Goal: Task Accomplishment & Management: Manage account settings

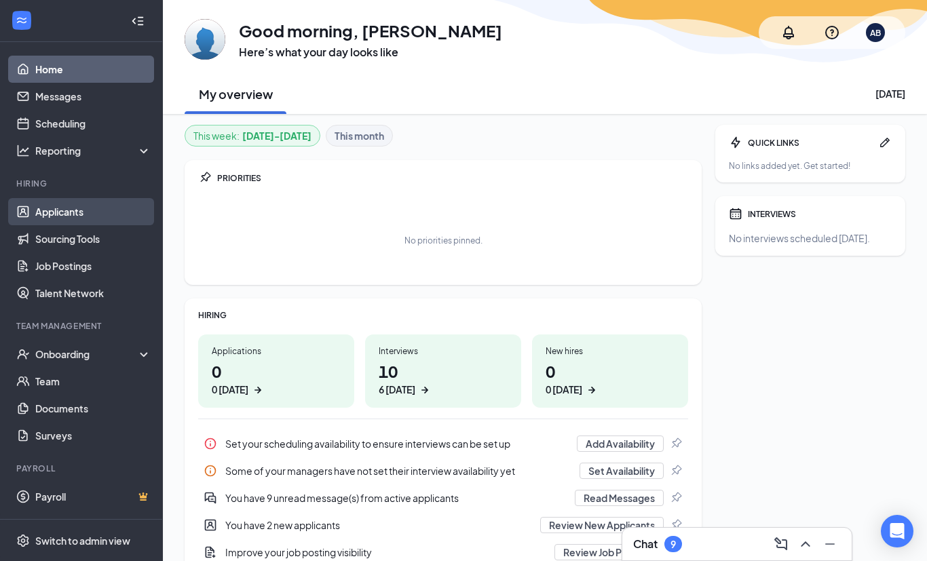
click at [81, 212] on link "Applicants" at bounding box center [93, 211] width 116 height 27
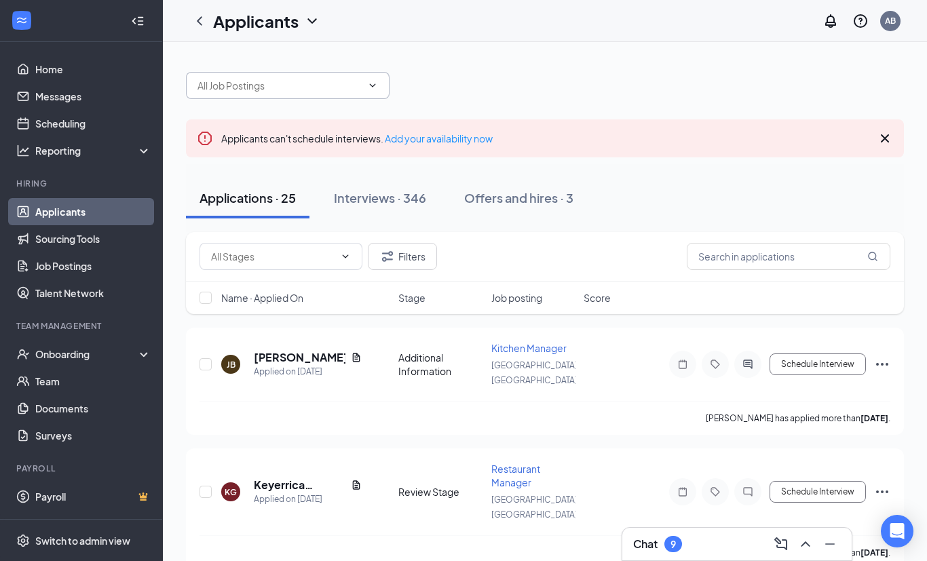
click at [314, 79] on input "text" at bounding box center [280, 85] width 164 height 15
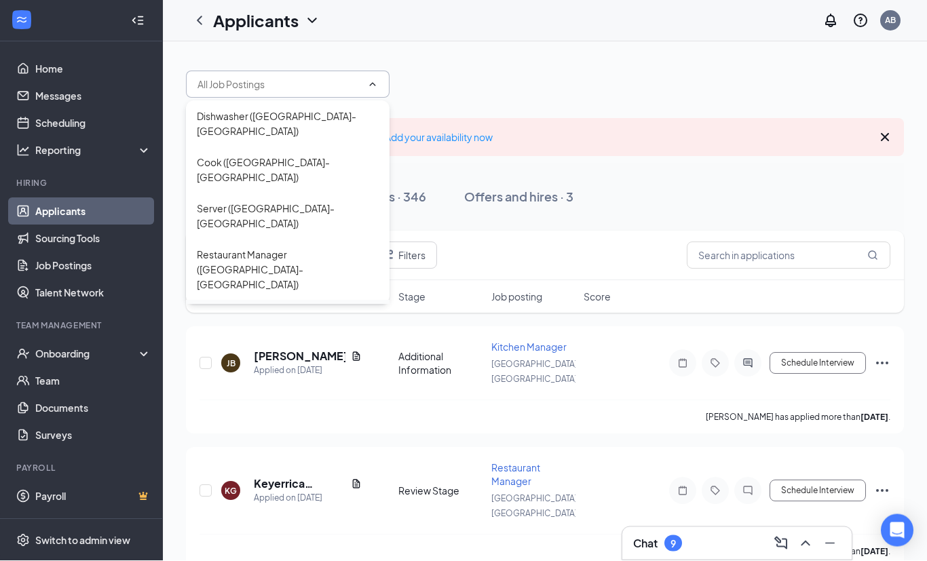
click at [335, 310] on div "Kitchen Manager ([GEOGRAPHIC_DATA]- [GEOGRAPHIC_DATA])" at bounding box center [288, 332] width 182 height 45
type input "Kitchen Manager ([GEOGRAPHIC_DATA]- [GEOGRAPHIC_DATA])"
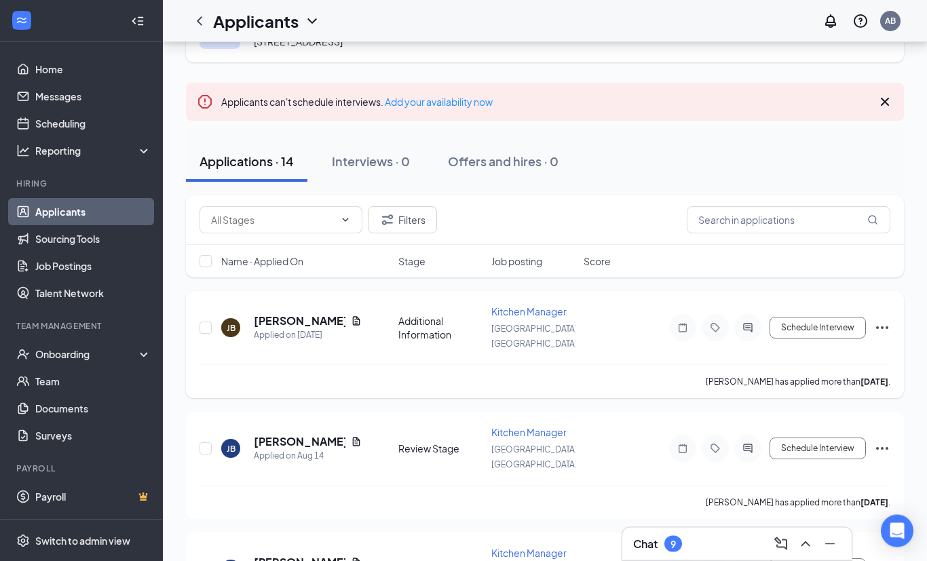
scroll to position [64, 0]
click at [353, 316] on icon "Document" at bounding box center [356, 320] width 7 height 9
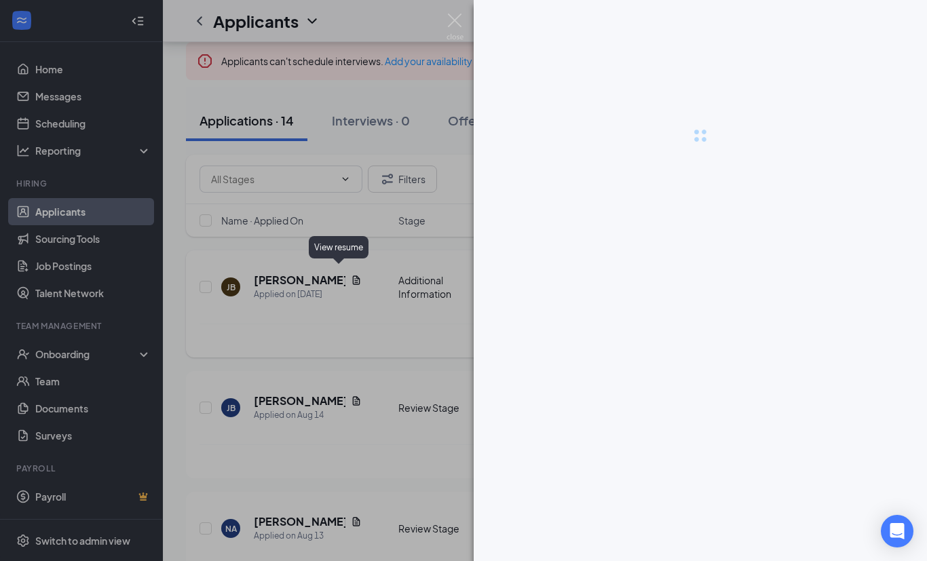
scroll to position [107, 0]
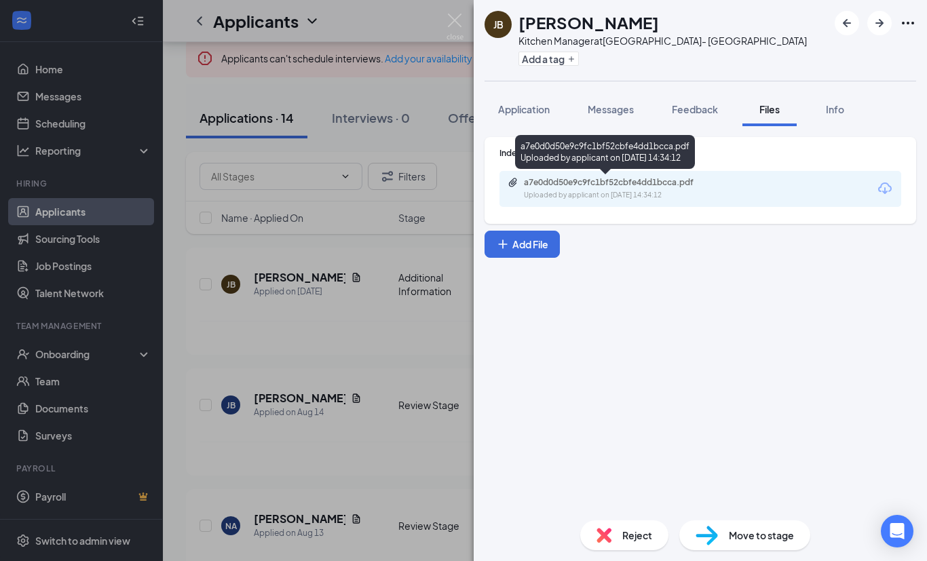
click at [648, 195] on div "Uploaded by applicant on [DATE] 14:34:12" at bounding box center [626, 195] width 204 height 11
click at [612, 111] on span "Messages" at bounding box center [611, 109] width 46 height 12
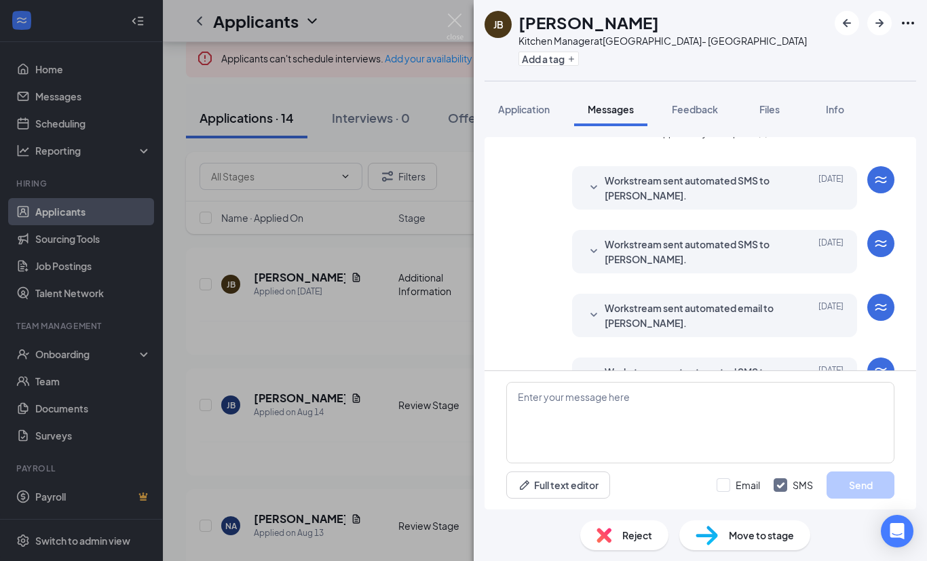
scroll to position [43, 0]
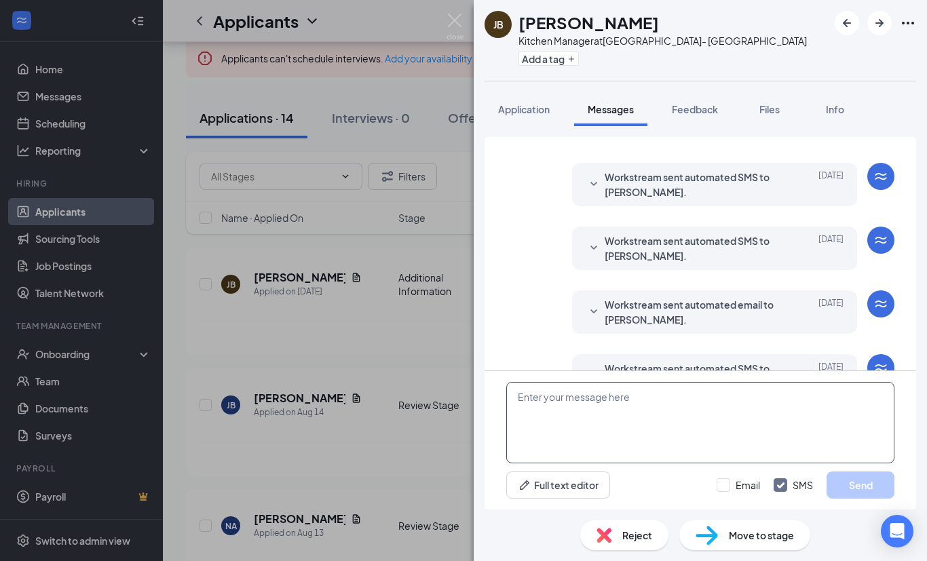
click at [665, 464] on textarea at bounding box center [700, 422] width 388 height 81
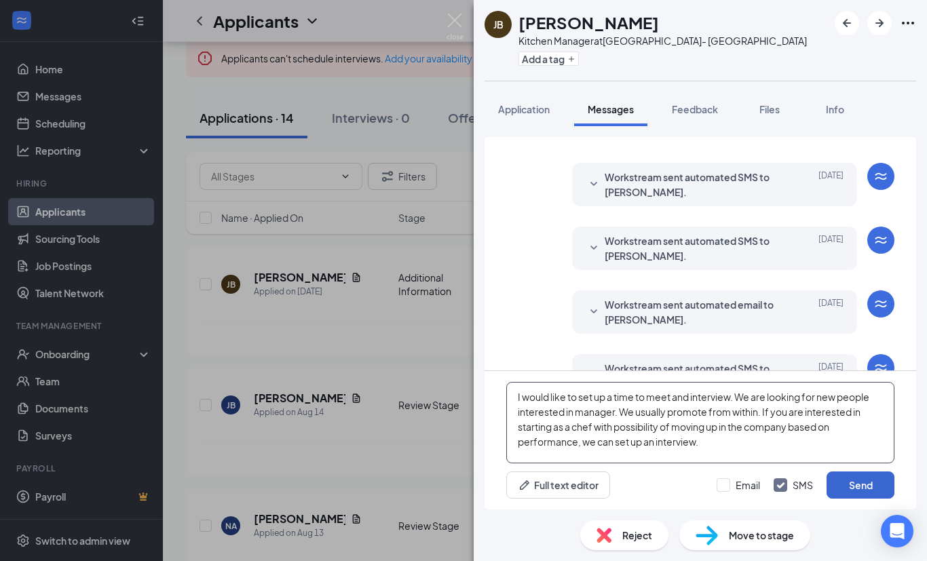
type textarea "I would like to set up a time to meet and interview. We are looking for new peo…"
click at [865, 499] on button "Send" at bounding box center [861, 485] width 68 height 27
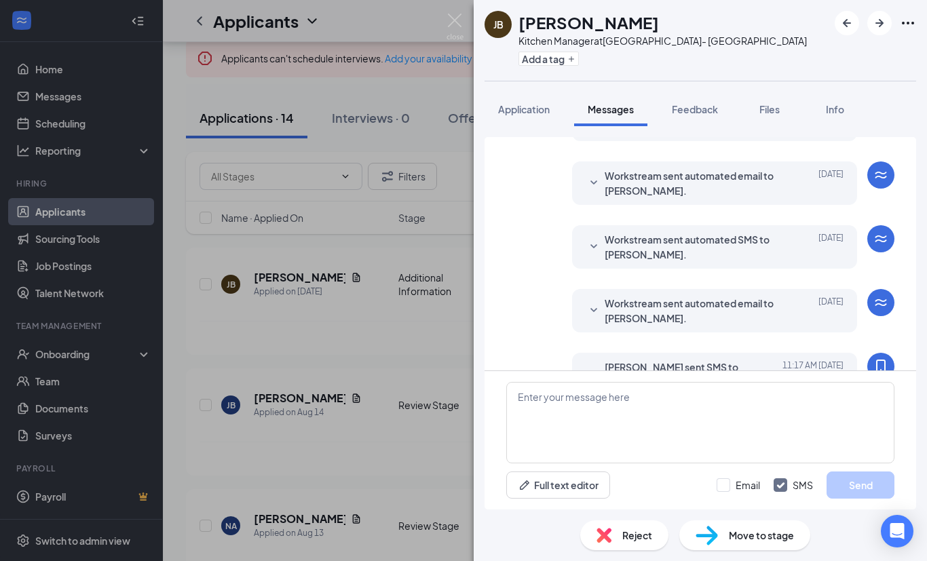
scroll to position [167, 0]
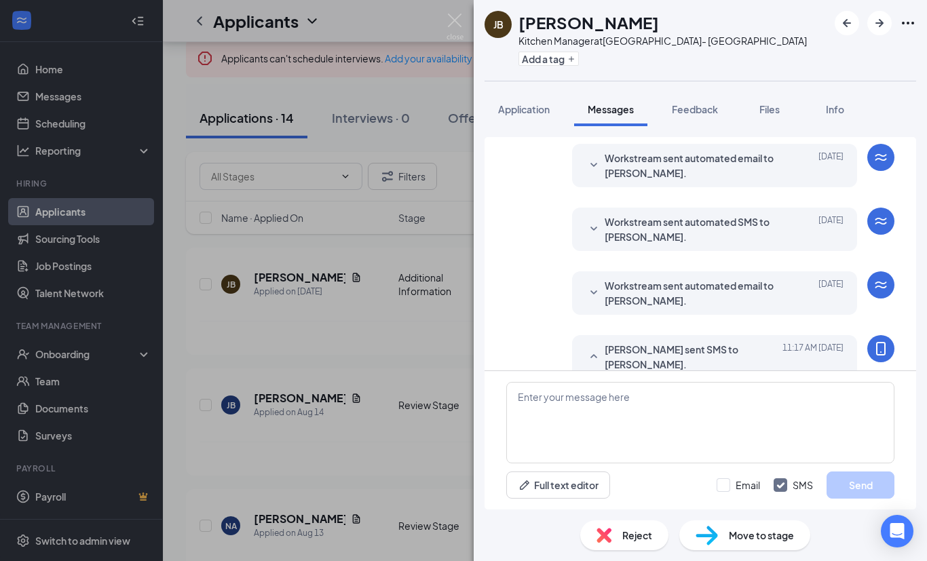
click at [401, 246] on div "[PERSON_NAME] Kitchen Manager at [GEOGRAPHIC_DATA]- [GEOGRAPHIC_DATA] Add a tag…" at bounding box center [463, 280] width 927 height 561
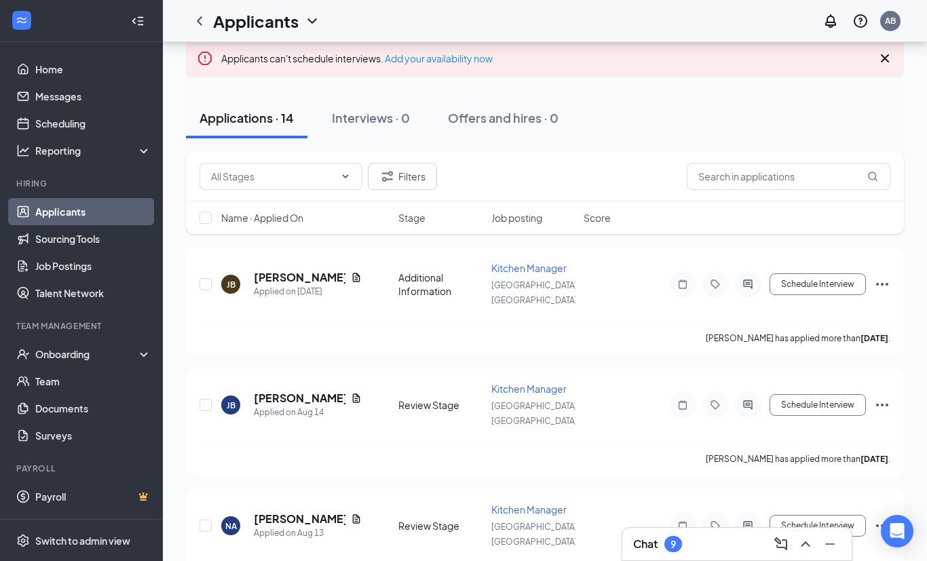
click at [86, 220] on link "Applicants" at bounding box center [93, 211] width 116 height 27
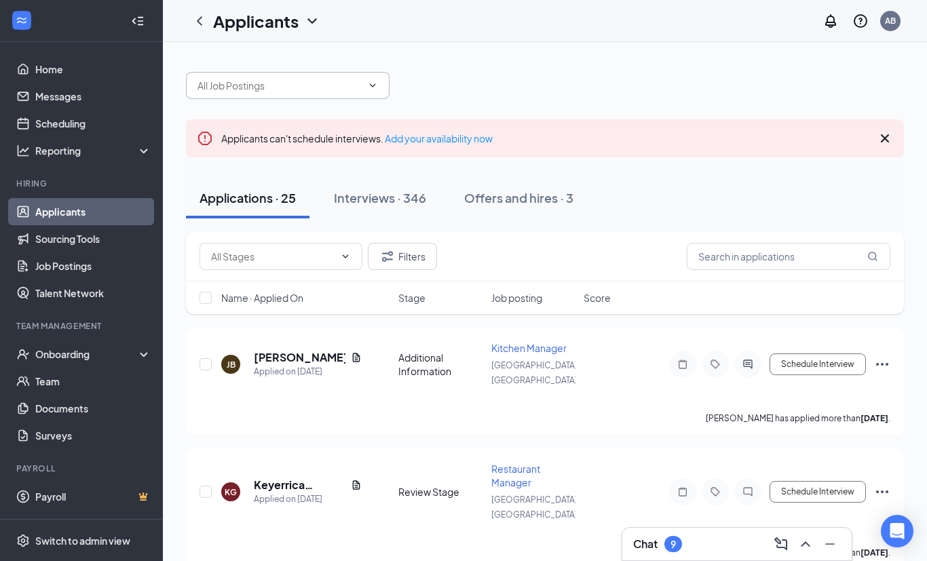
click at [322, 91] on input "text" at bounding box center [280, 85] width 164 height 15
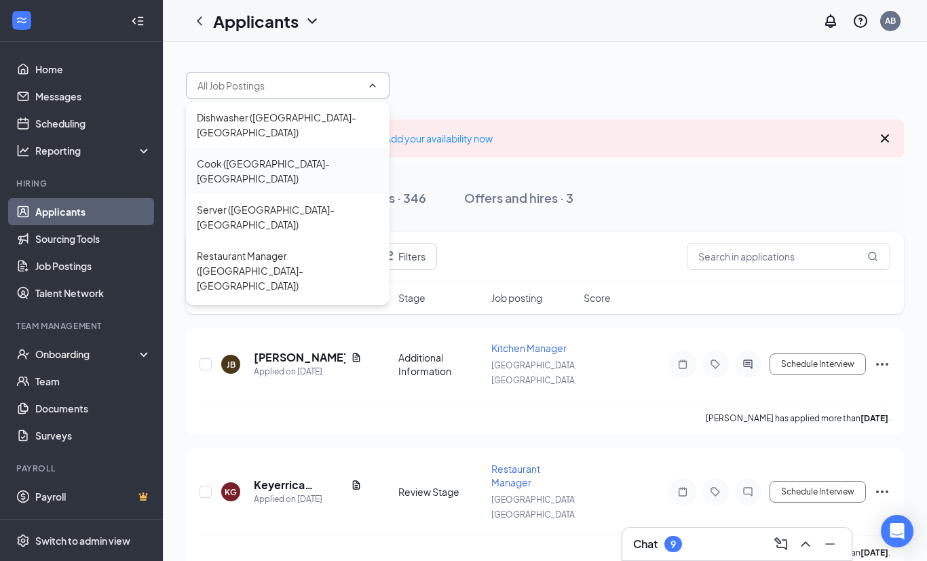
click at [294, 156] on div "Cook ([GEOGRAPHIC_DATA]- [GEOGRAPHIC_DATA])" at bounding box center [288, 171] width 182 height 30
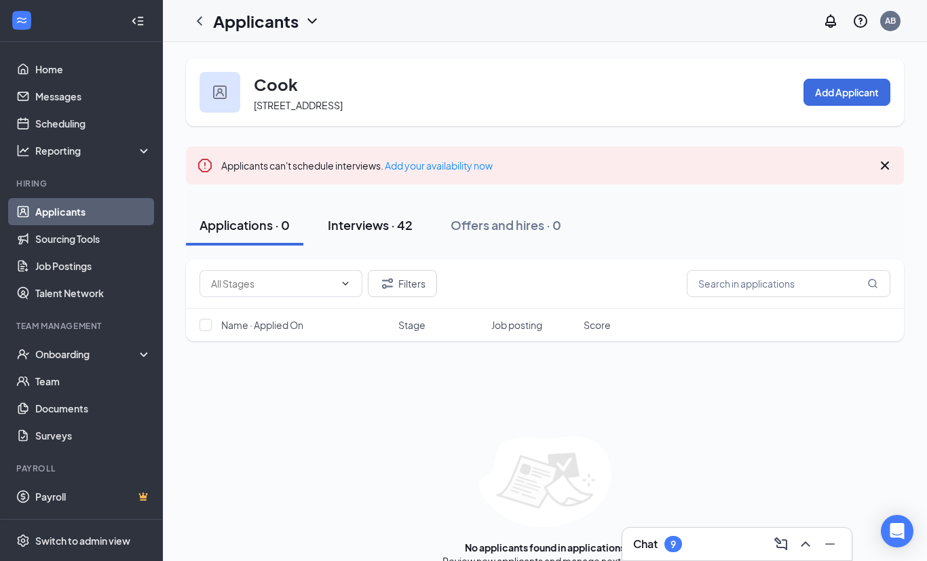
click at [388, 221] on div "Interviews · 42" at bounding box center [370, 225] width 85 height 17
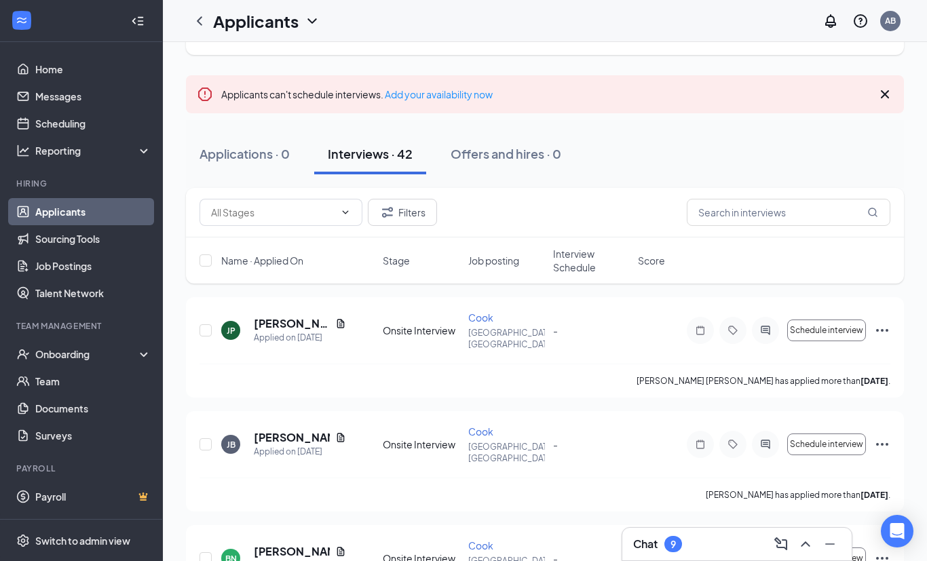
scroll to position [80, 0]
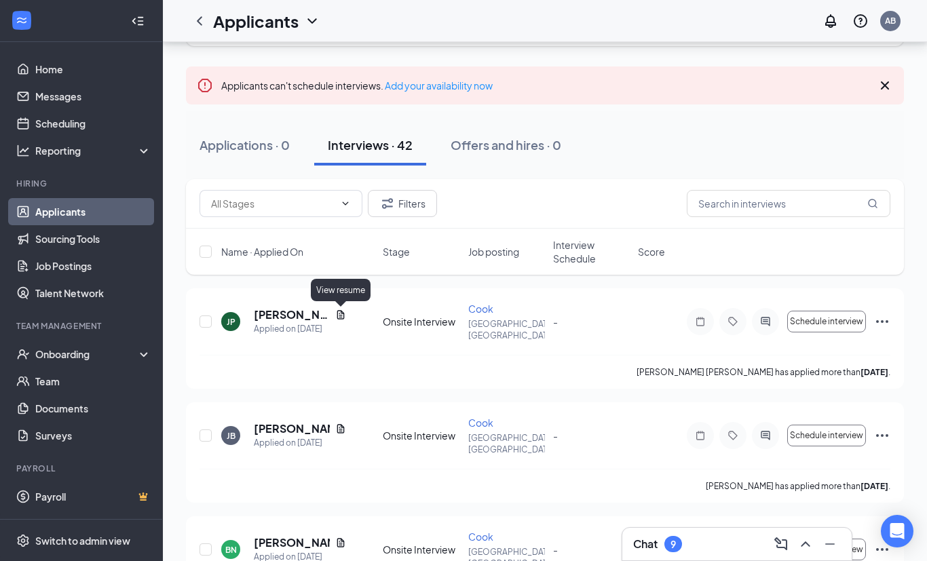
click at [352, 295] on div "View resume" at bounding box center [341, 290] width 60 height 22
click at [356, 291] on div "View resume" at bounding box center [341, 290] width 60 height 22
click at [345, 316] on icon "Document" at bounding box center [340, 315] width 11 height 11
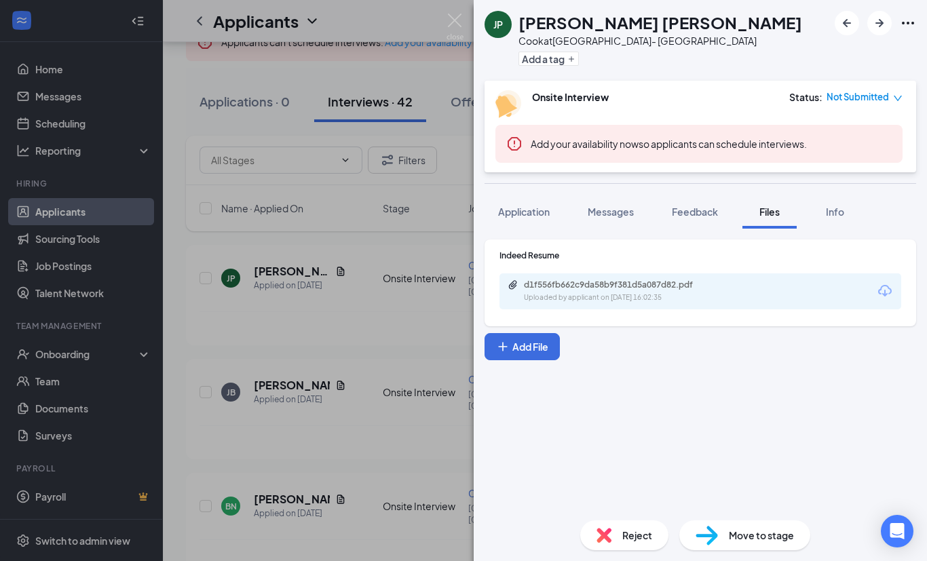
click at [727, 282] on div "d1f556fb662c9da58b9f381d5a087d82.pdf" at bounding box center [618, 285] width 220 height 11
click at [608, 291] on div "d1f556fb662c9da58b9f381d5a087d82.pdf Uploaded by applicant on [DATE] 16:02:35" at bounding box center [618, 292] width 220 height 24
click at [405, 456] on div "[PERSON_NAME] [PERSON_NAME] at [GEOGRAPHIC_DATA]- [GEOGRAPHIC_DATA] Add a tag O…" at bounding box center [463, 280] width 927 height 561
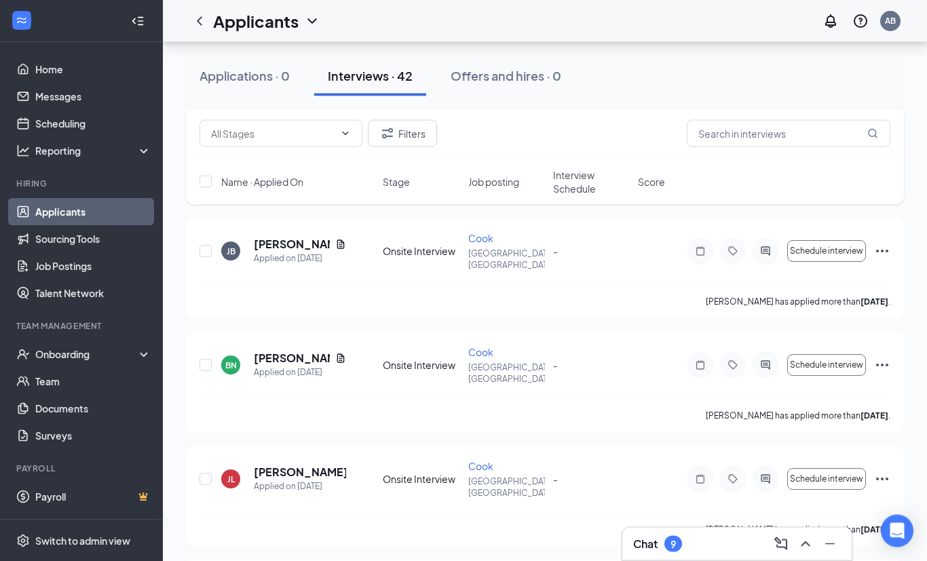
scroll to position [265, 0]
